Goal: Information Seeking & Learning: Learn about a topic

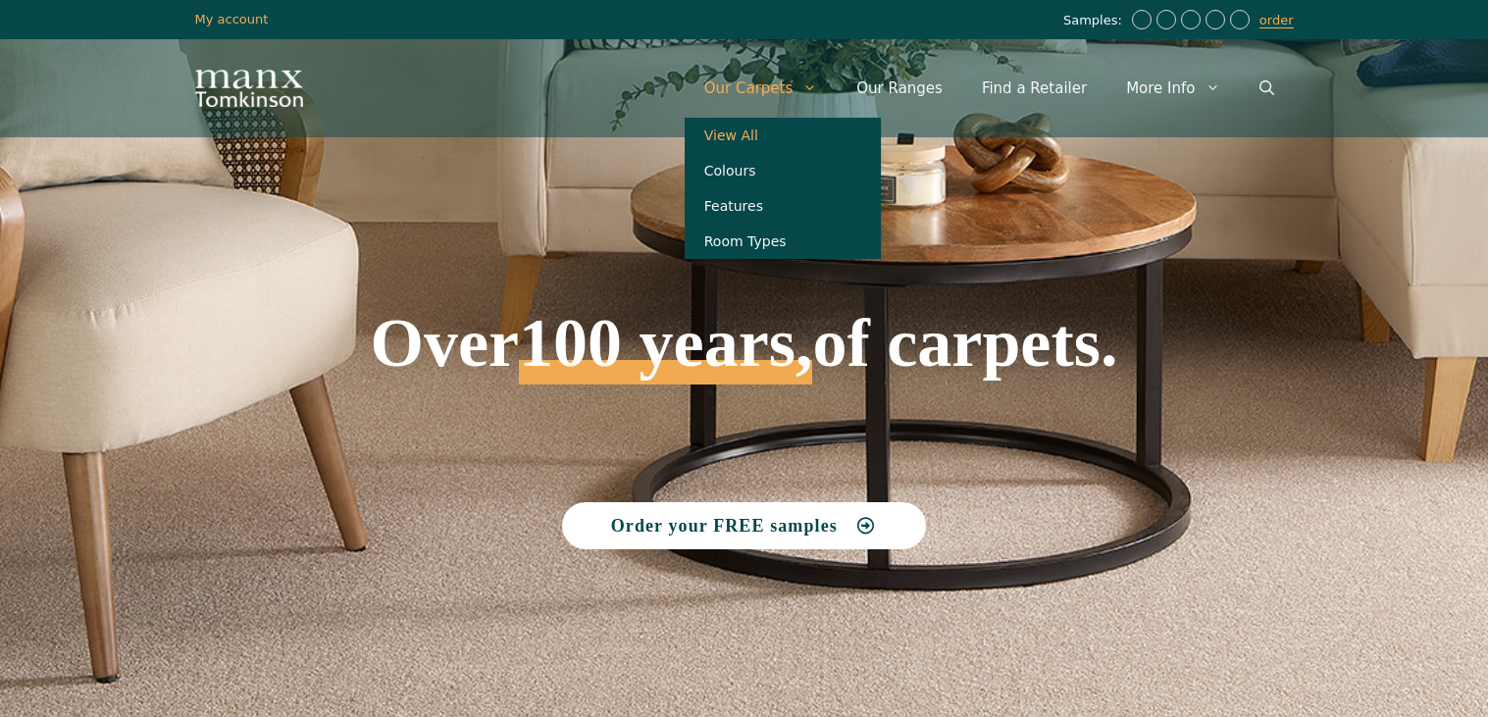
click at [780, 138] on link "View All" at bounding box center [783, 135] width 196 height 35
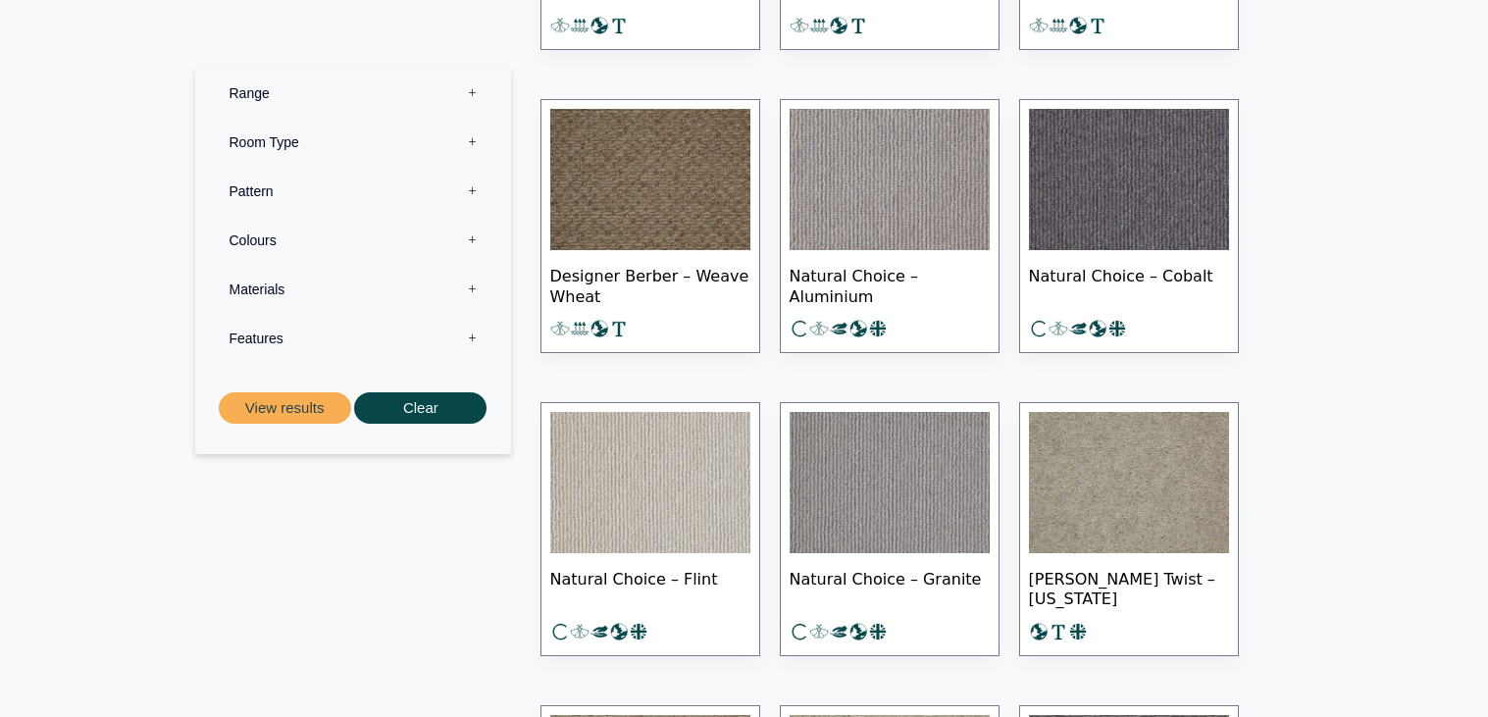
scroll to position [19360, 0]
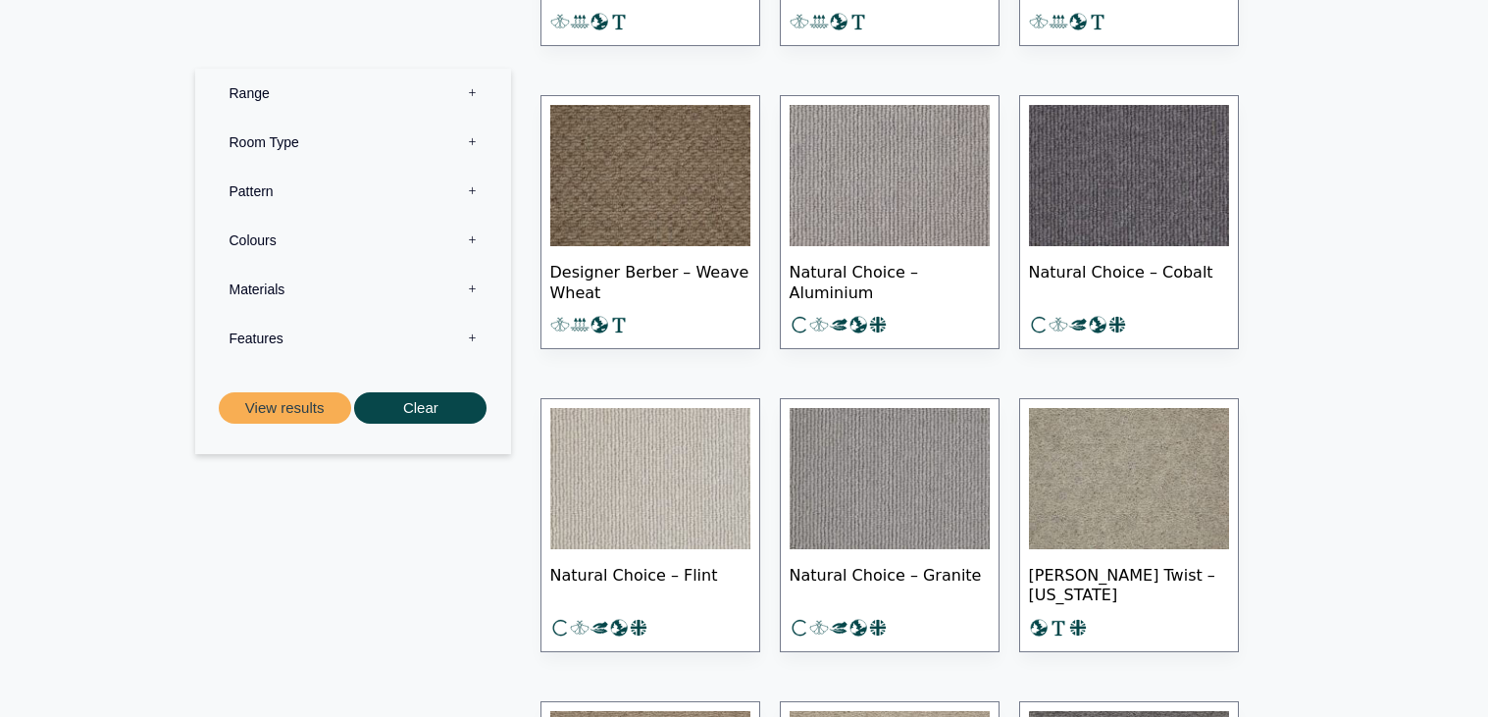
click at [269, 186] on label "Pattern 0" at bounding box center [353, 191] width 286 height 49
